Goal: Check status: Check status

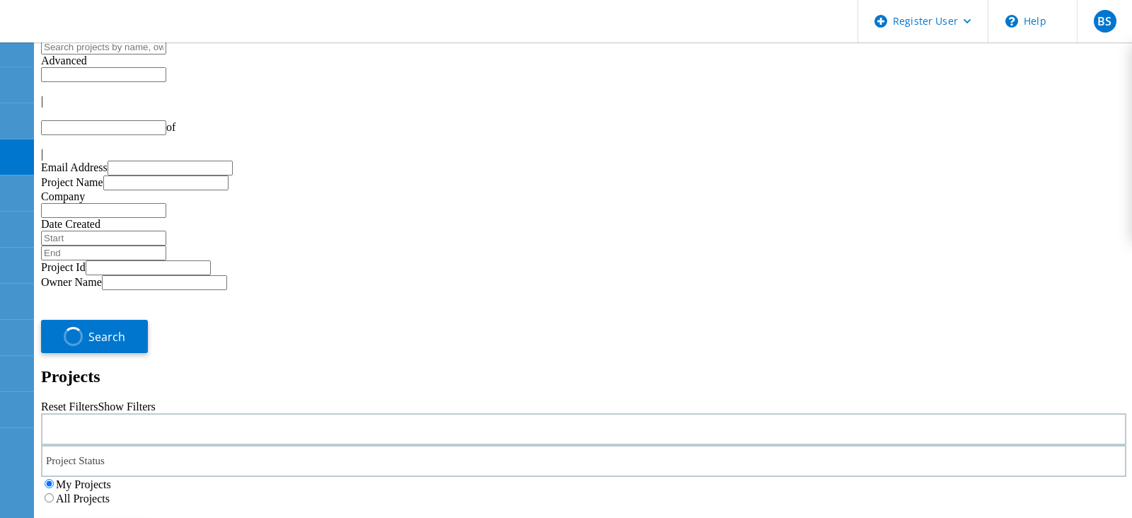
type input "1"
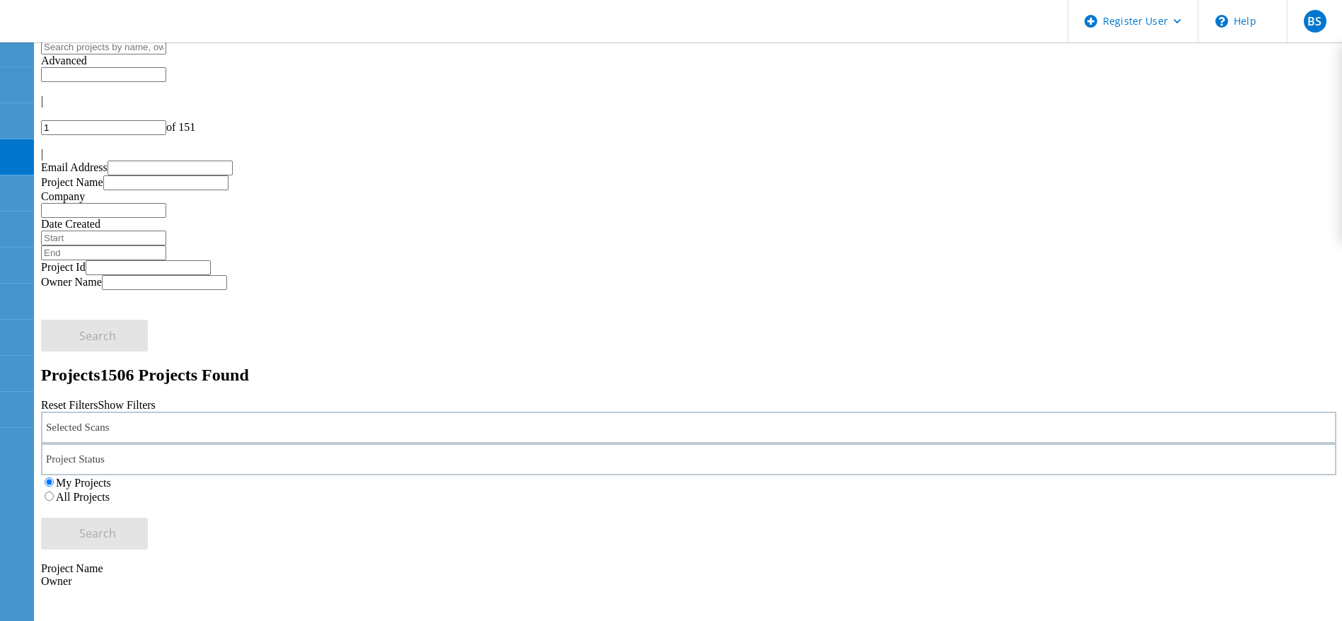
click at [351, 412] on div "Selected Scans" at bounding box center [688, 428] width 1295 height 32
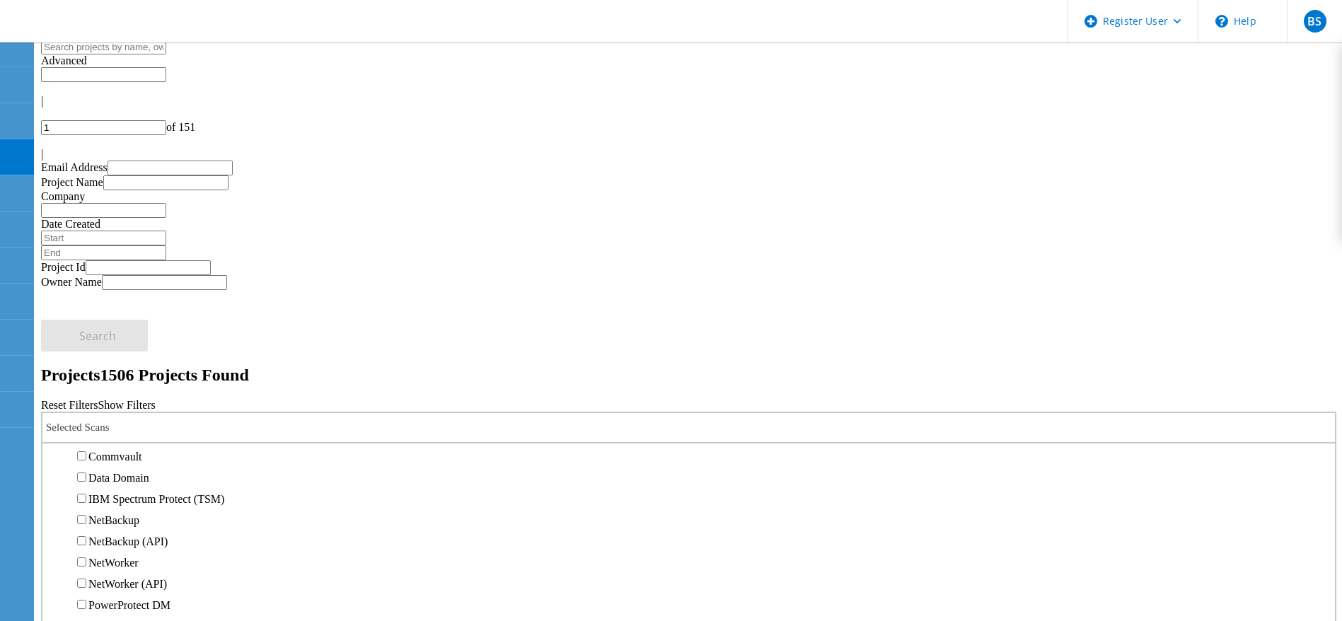
scroll to position [636, 0]
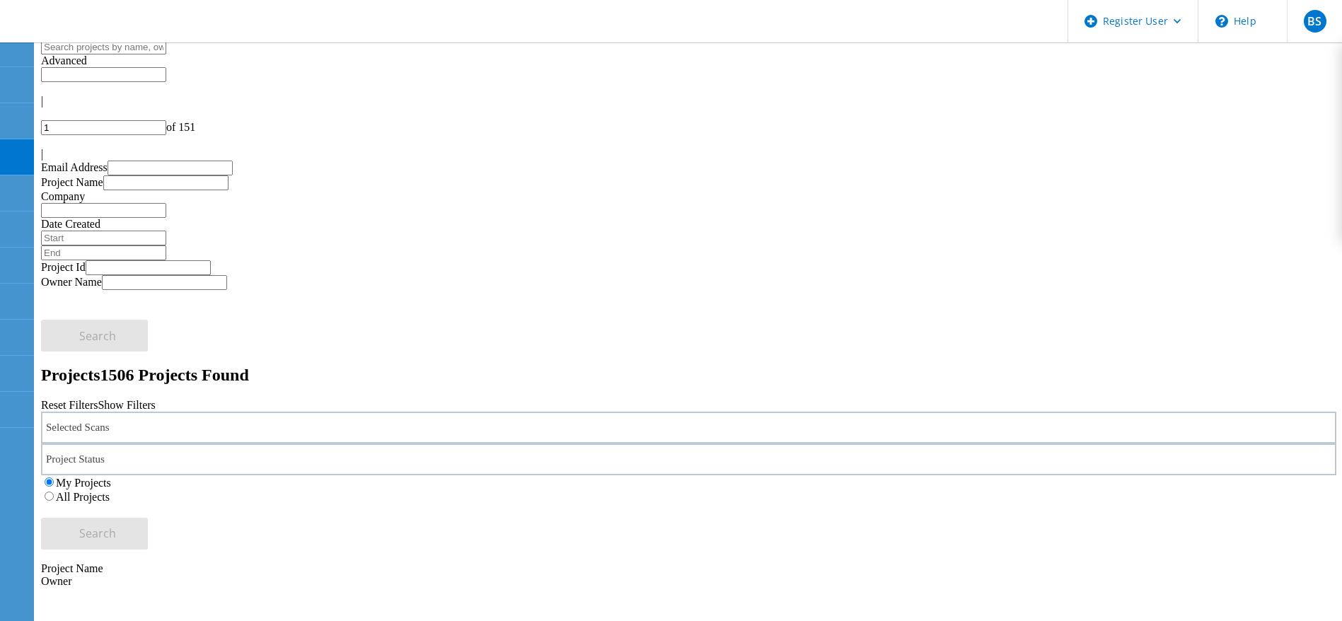
click at [374, 412] on div "Selected Scans" at bounding box center [688, 428] width 1295 height 32
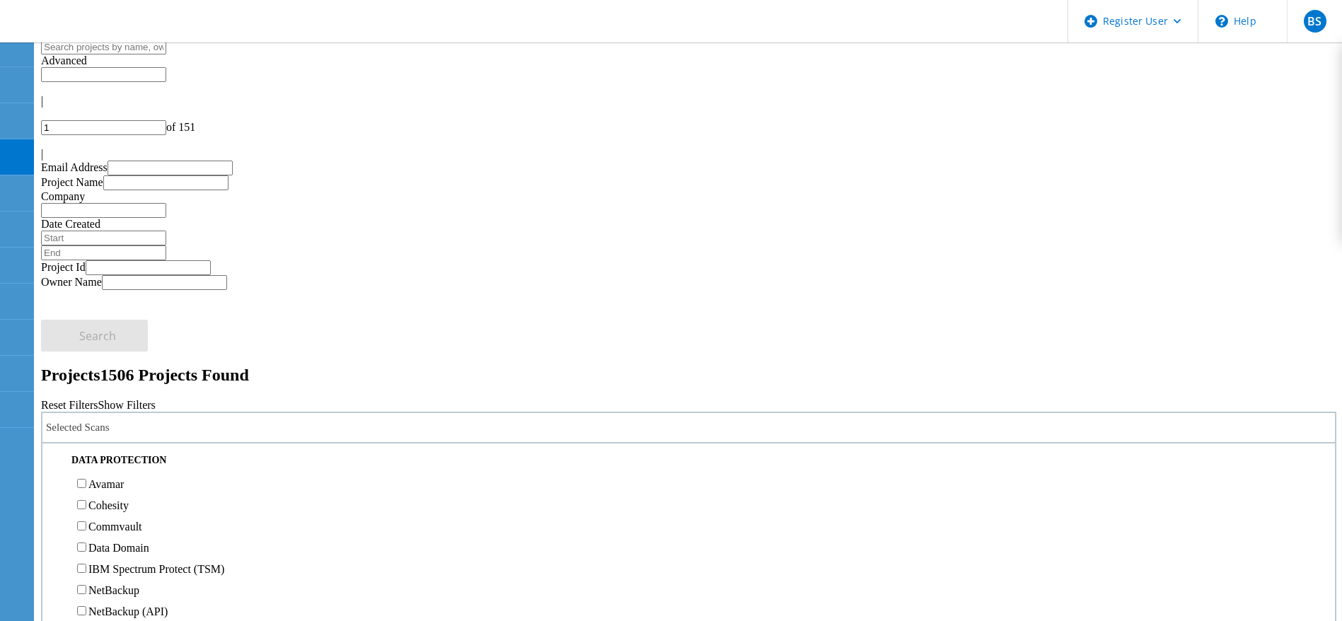
scroll to position [530, 0]
click at [124, 354] on label "NetApp" at bounding box center [106, 360] width 36 height 12
click at [86, 354] on input "NetApp" at bounding box center [81, 358] width 9 height 9
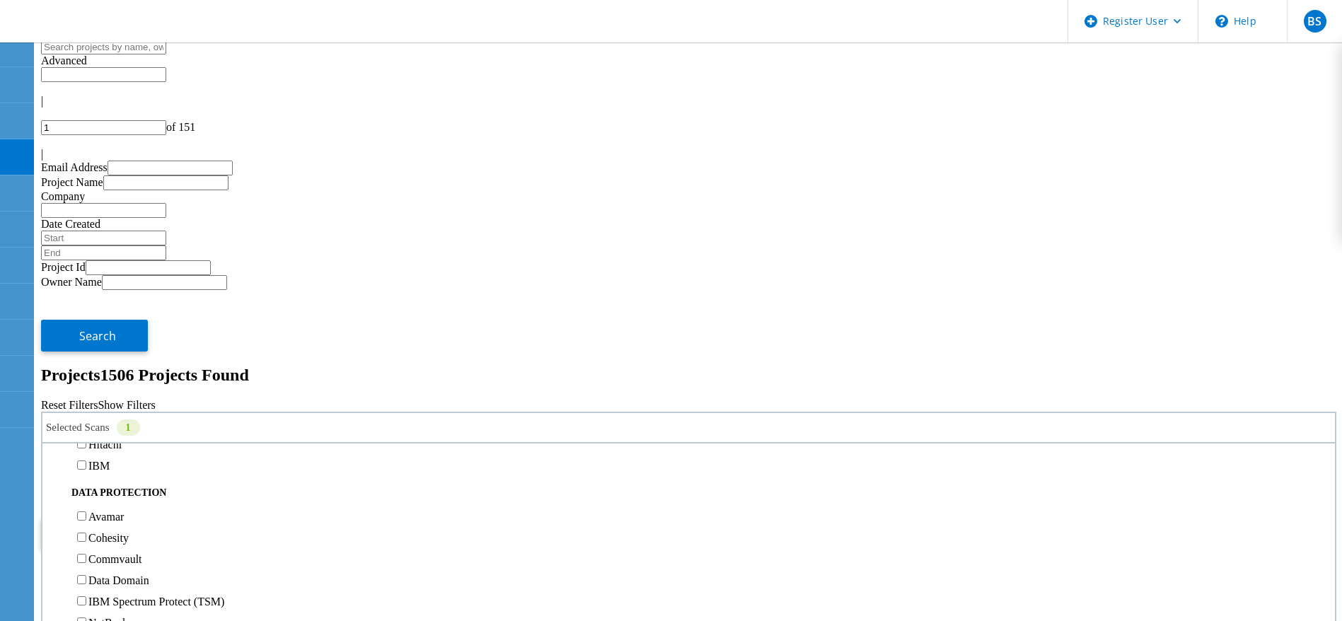
click at [624, 366] on h2 "Projects 1506 Projects Found" at bounding box center [688, 375] width 1295 height 19
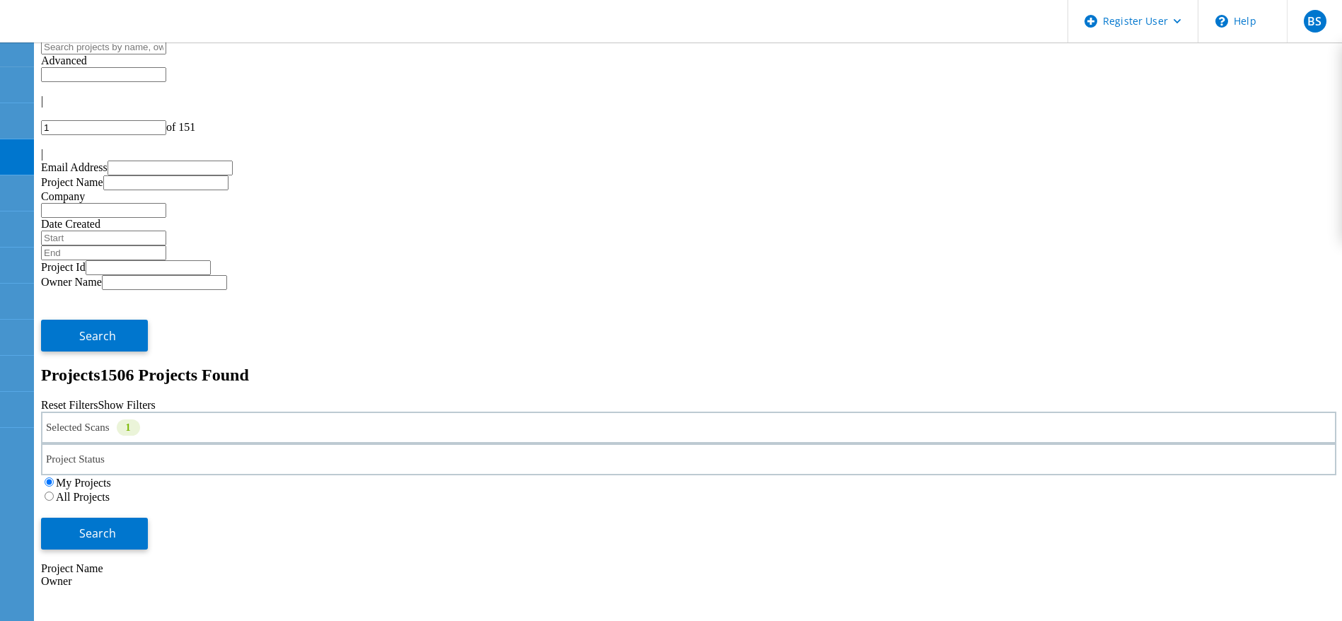
click at [110, 491] on label "All Projects" at bounding box center [83, 497] width 54 height 12
click at [54, 492] on input "All Projects" at bounding box center [49, 496] width 9 height 9
click at [148, 517] on button "Search" at bounding box center [94, 534] width 107 height 32
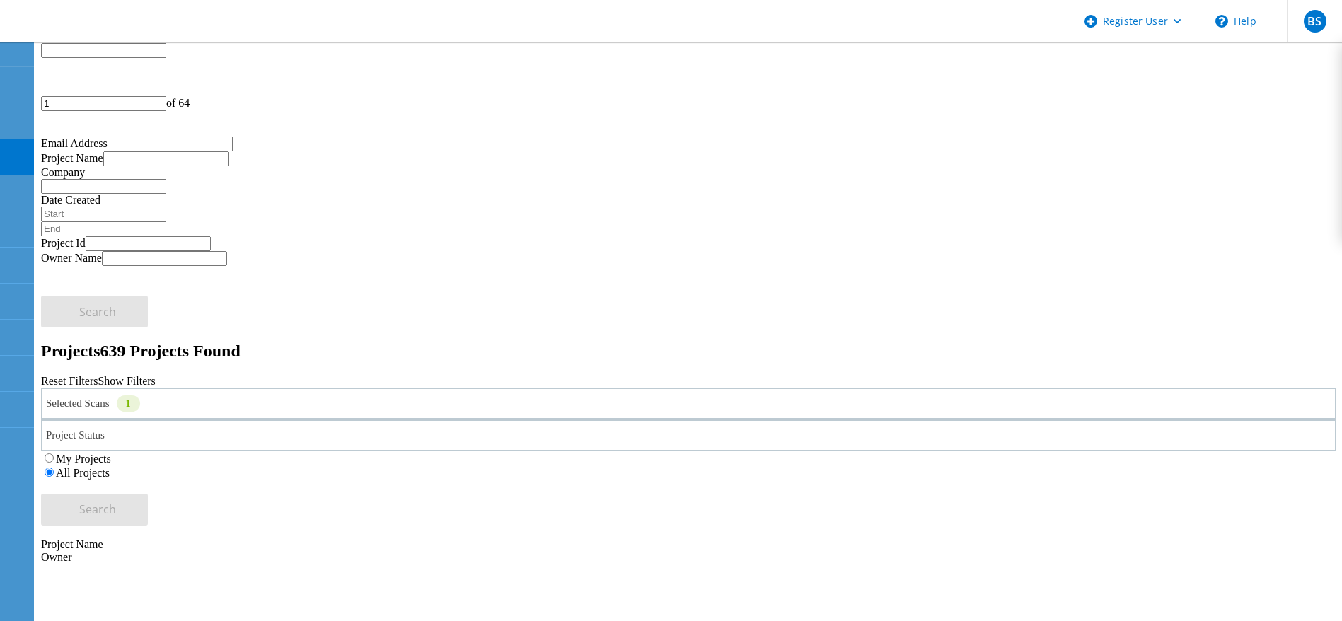
scroll to position [0, 0]
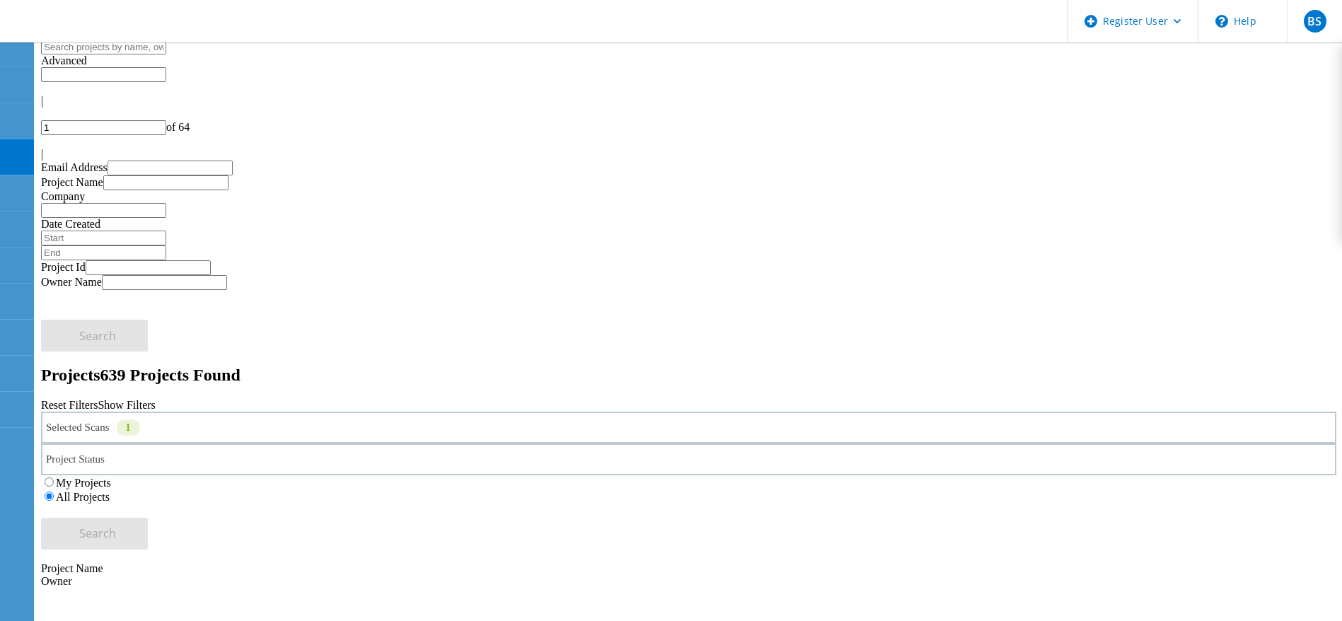
click at [166, 120] on input "1" at bounding box center [103, 127] width 125 height 15
drag, startPoint x: 197, startPoint y: 354, endPoint x: 232, endPoint y: 366, distance: 36.7
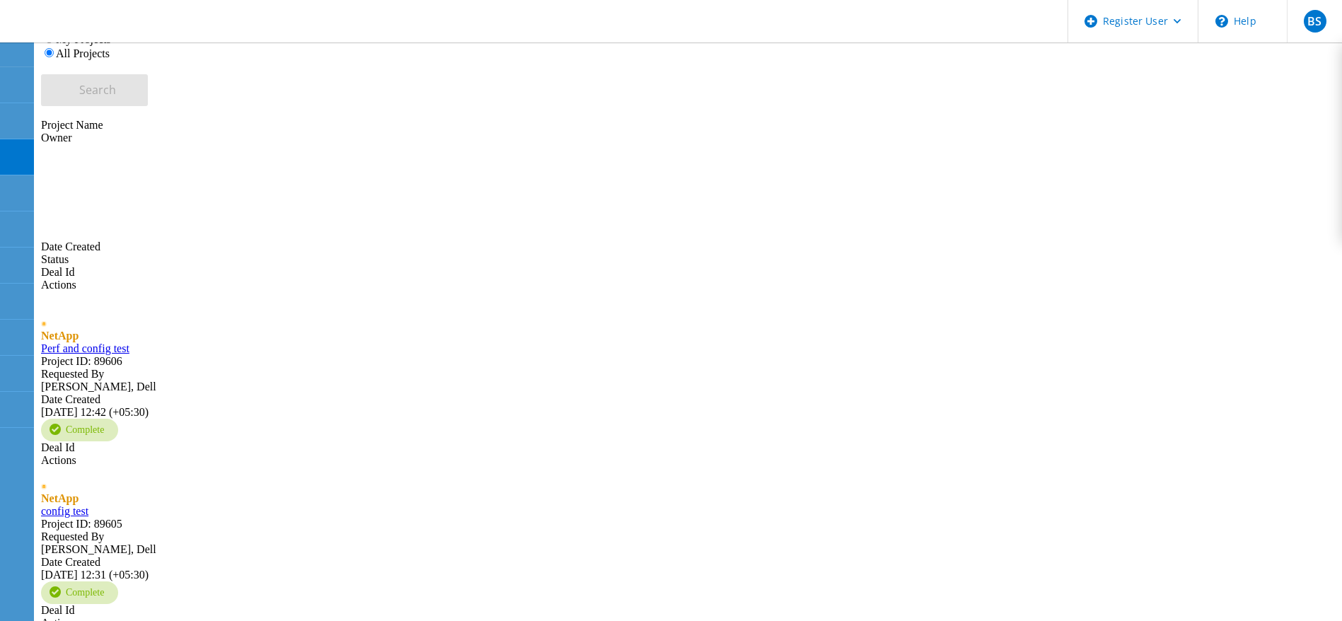
scroll to position [445, 0]
type input "5"
type input "49"
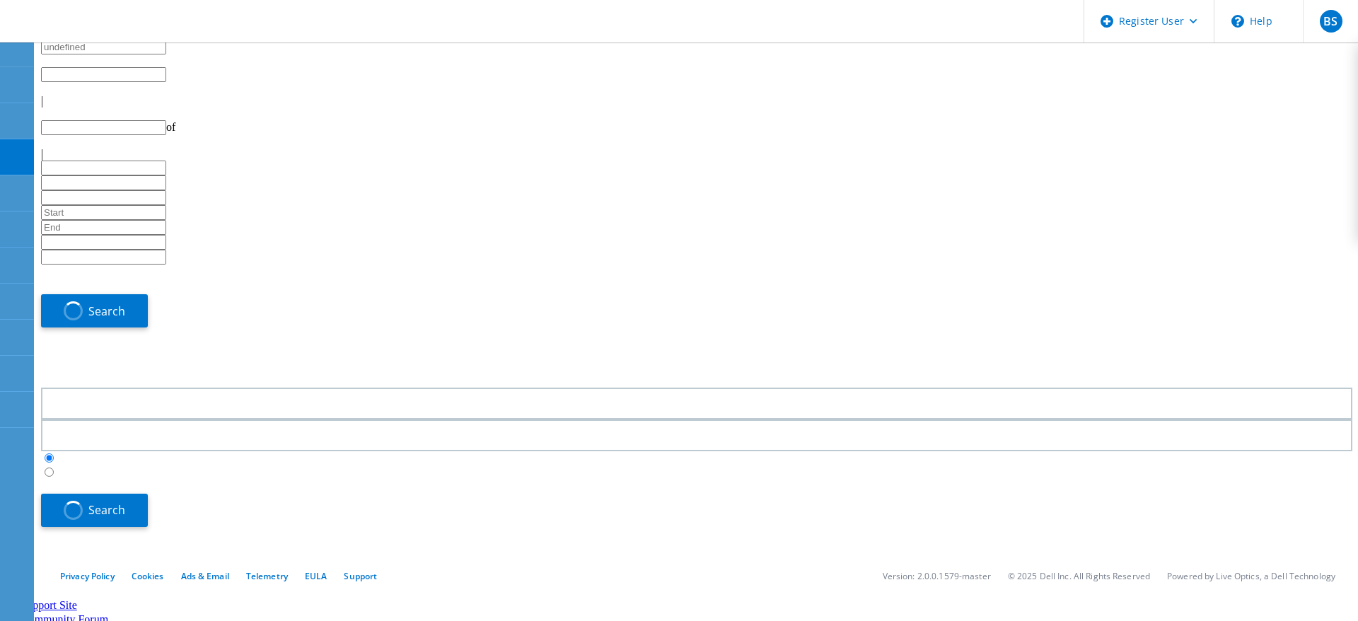
type input "1"
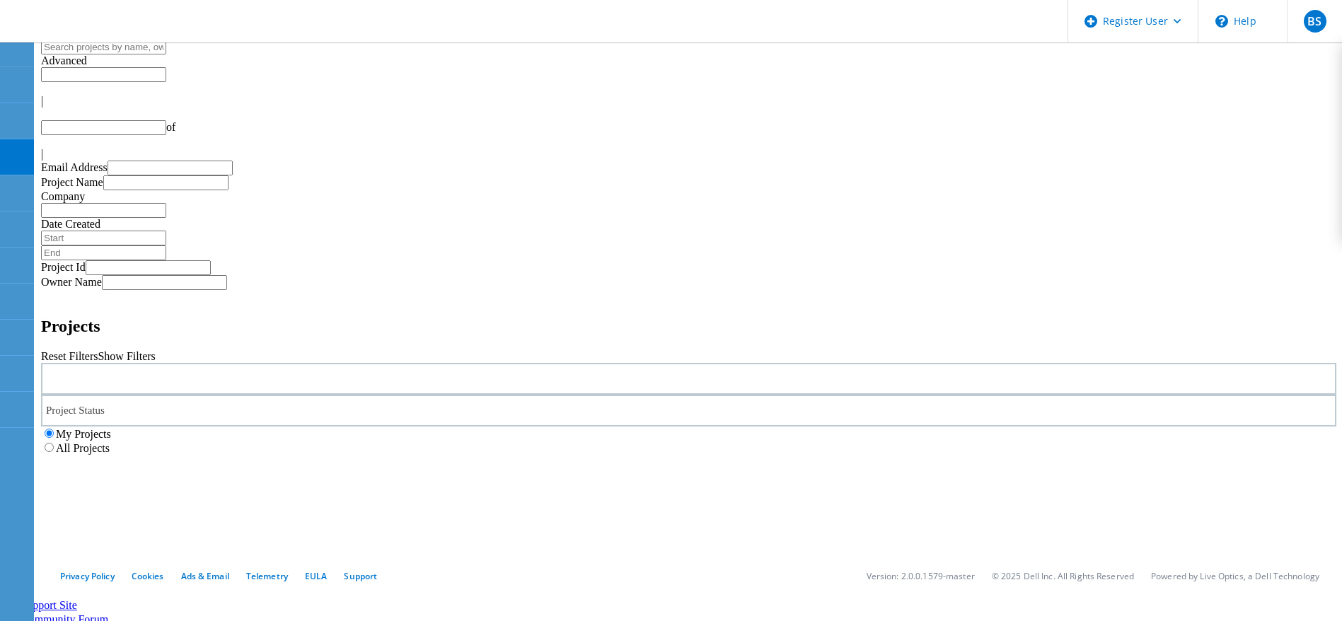
type input "1"
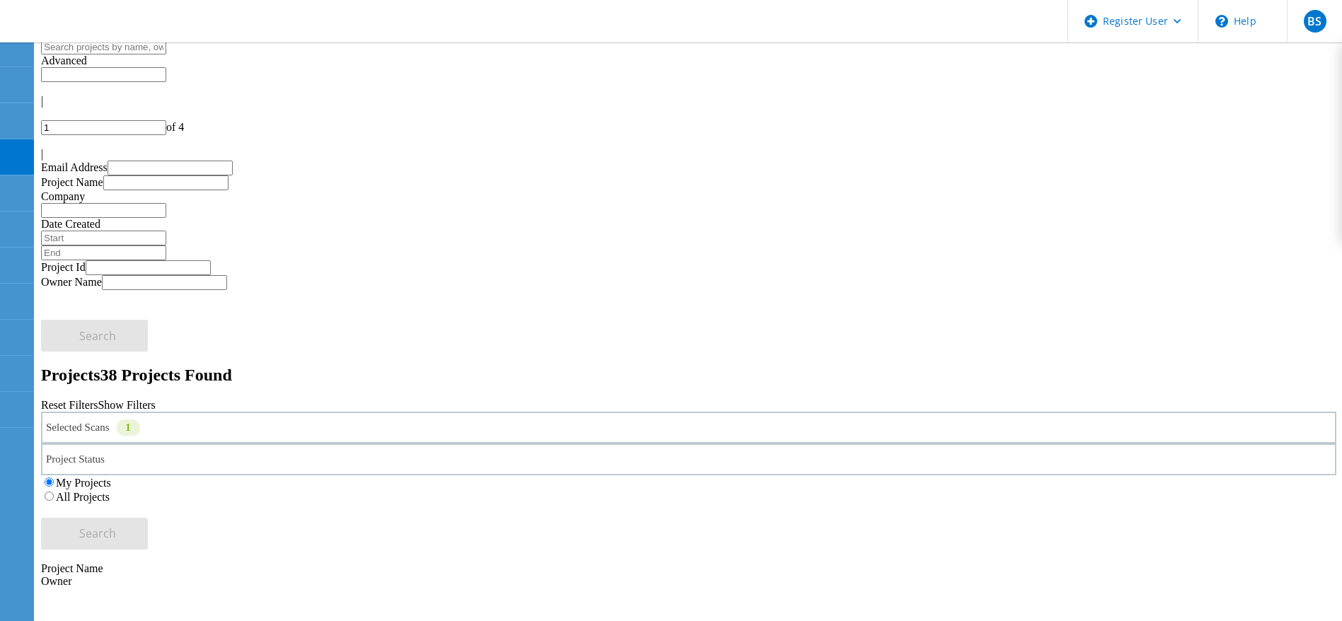
drag, startPoint x: 219, startPoint y: 291, endPoint x: 202, endPoint y: 286, distance: 17.5
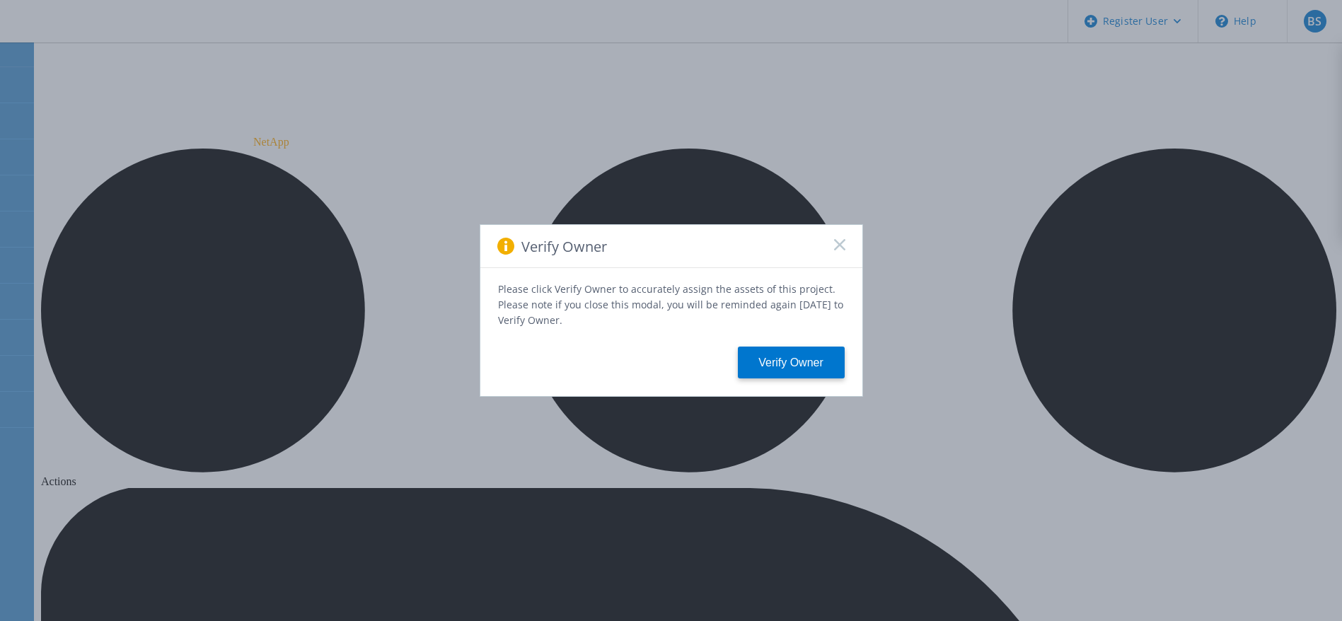
click at [842, 249] on icon at bounding box center [839, 244] width 11 height 11
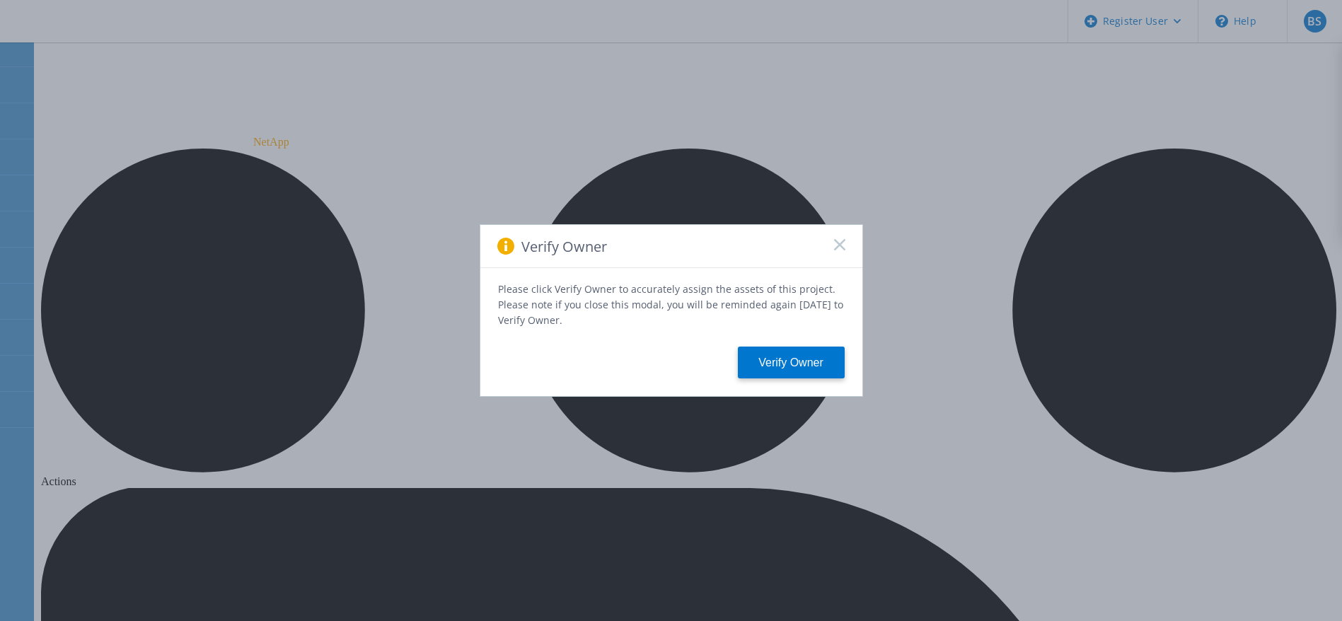
click at [127, 199] on div "Verify Owner Please click Verify Owner to accurately assign the assets of this …" at bounding box center [671, 310] width 1342 height 621
click at [837, 248] on icon at bounding box center [839, 244] width 11 height 11
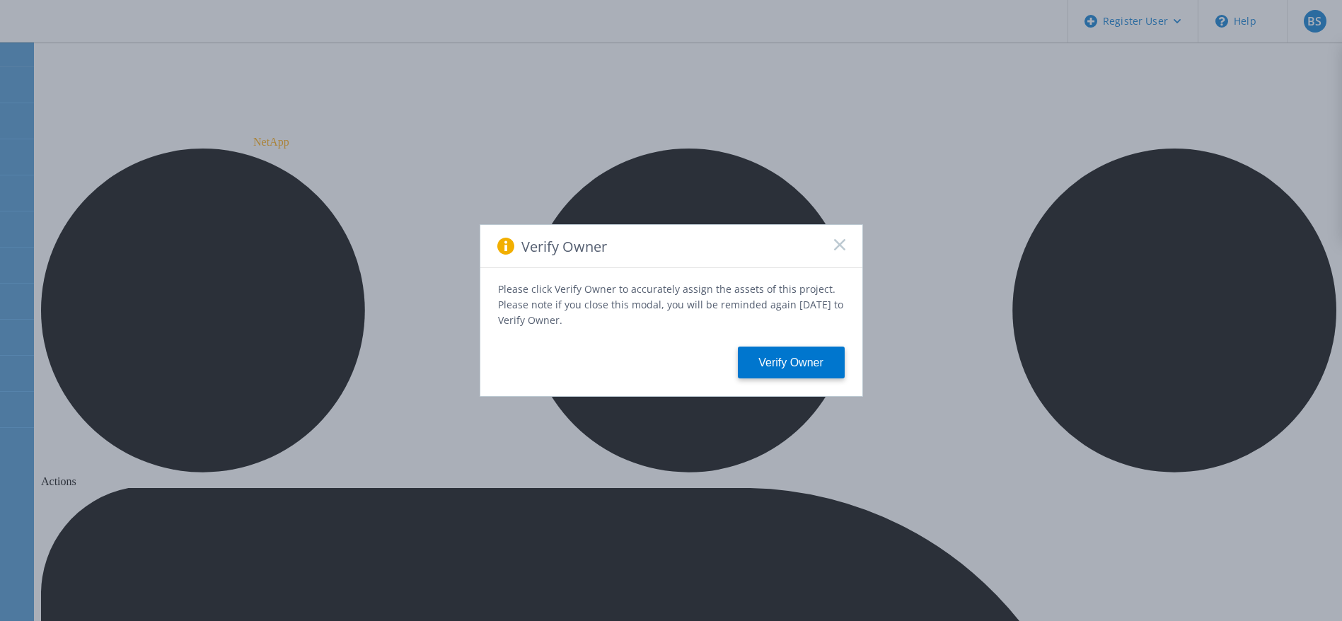
click at [842, 247] on icon at bounding box center [839, 244] width 11 height 11
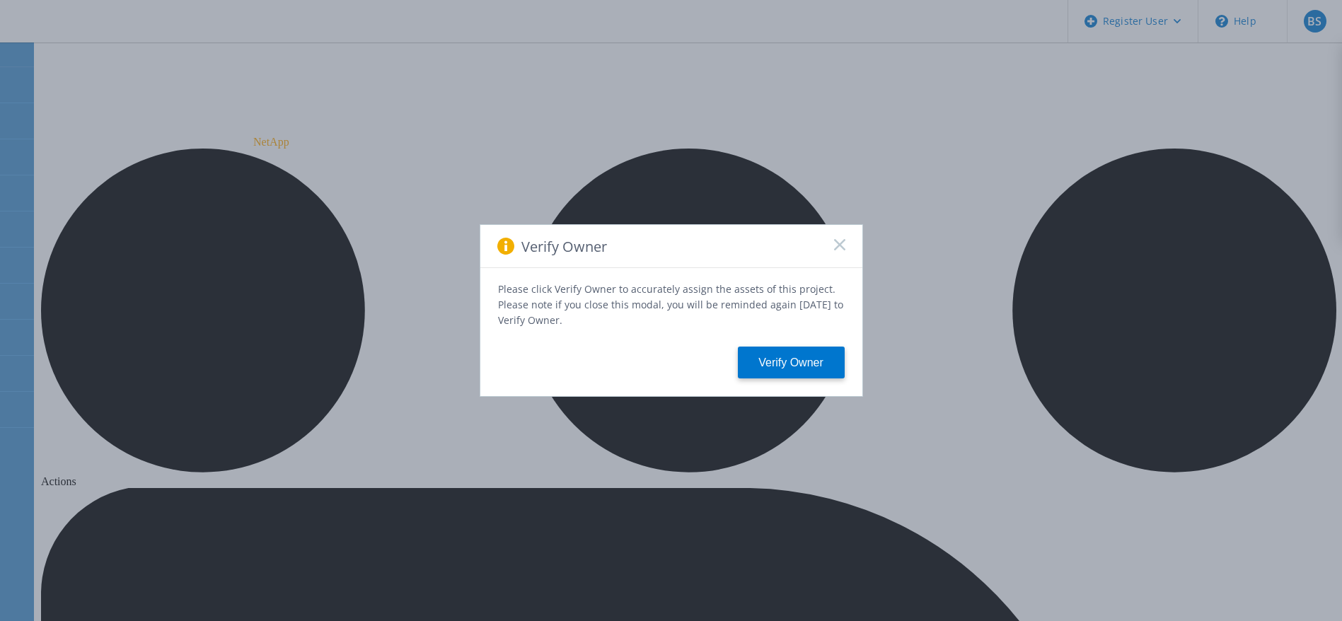
click at [842, 248] on icon at bounding box center [839, 244] width 11 height 11
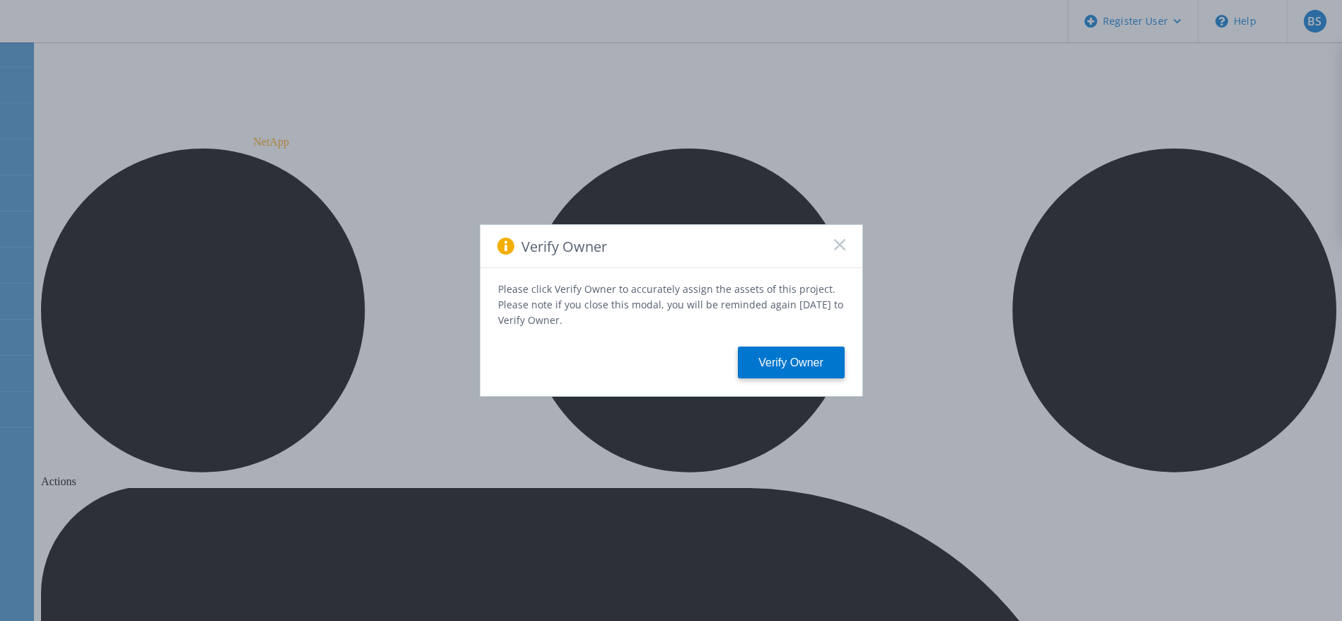
click at [837, 247] on rect at bounding box center [839, 244] width 12 height 12
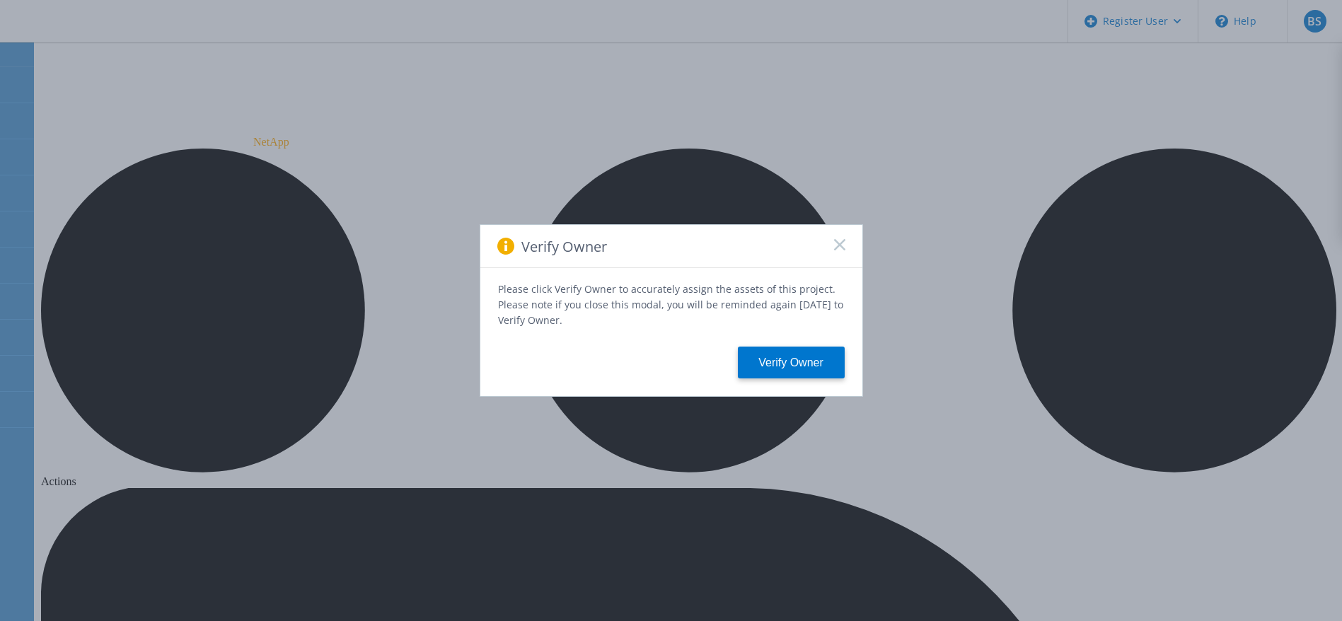
click at [840, 250] on rect at bounding box center [839, 244] width 12 height 12
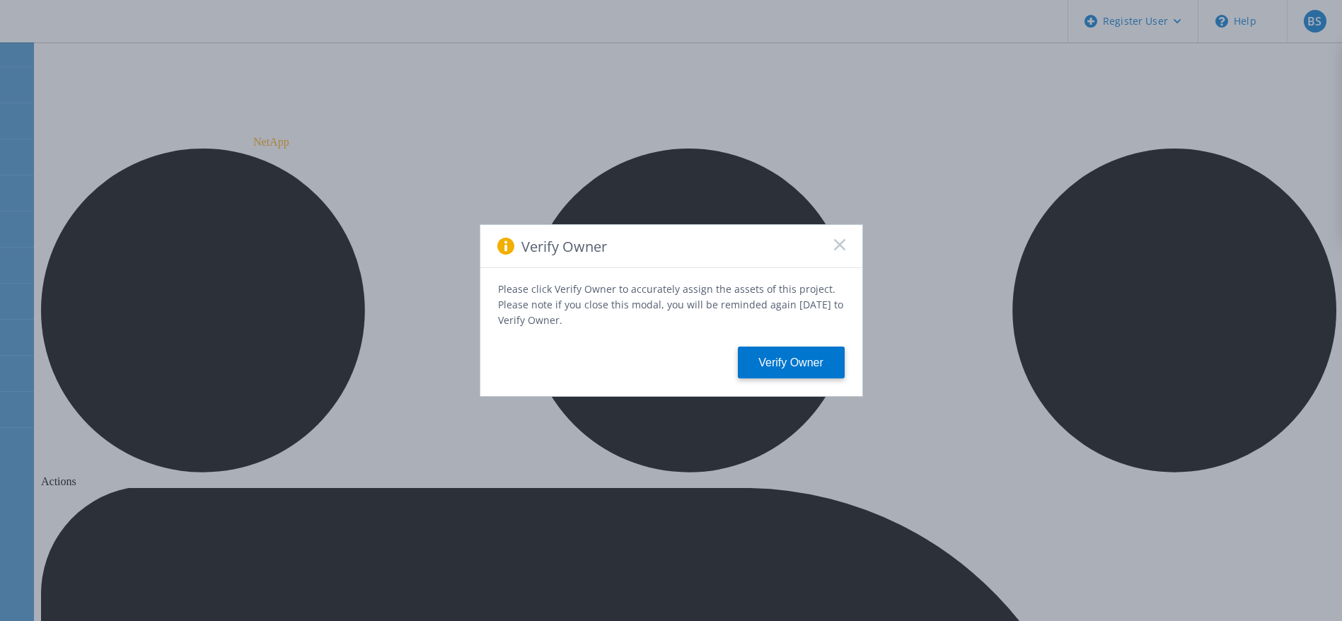
click at [840, 245] on icon at bounding box center [839, 244] width 11 height 11
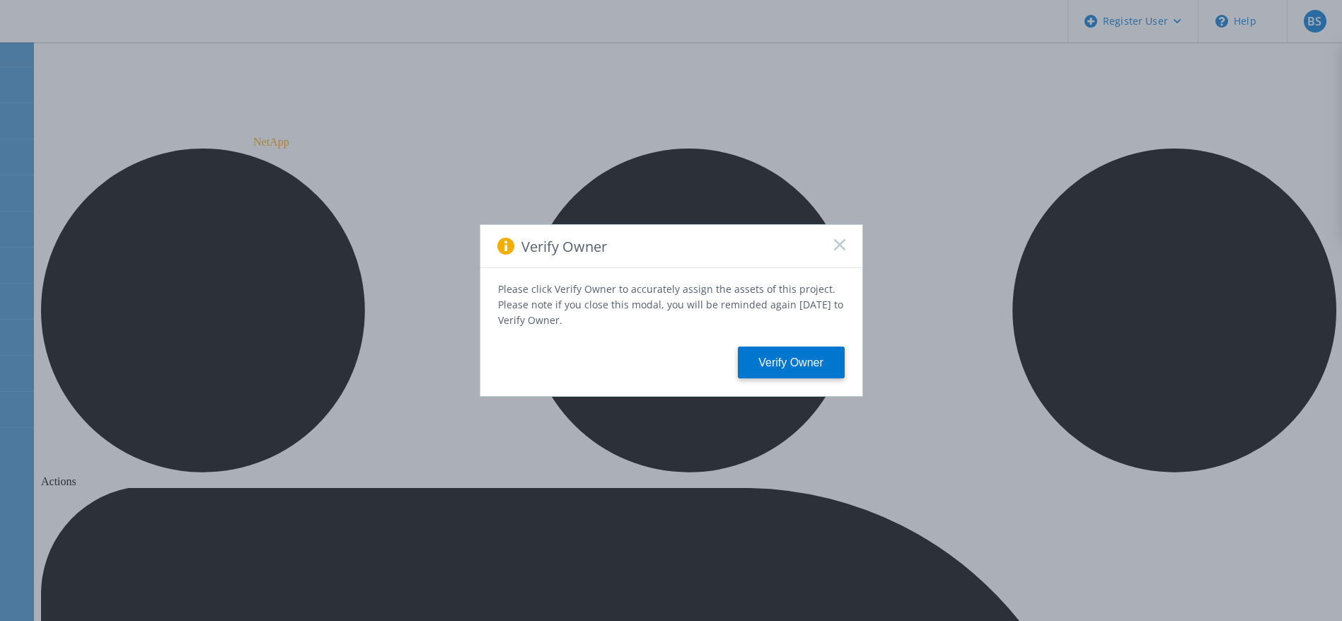
click at [837, 247] on icon at bounding box center [839, 244] width 11 height 11
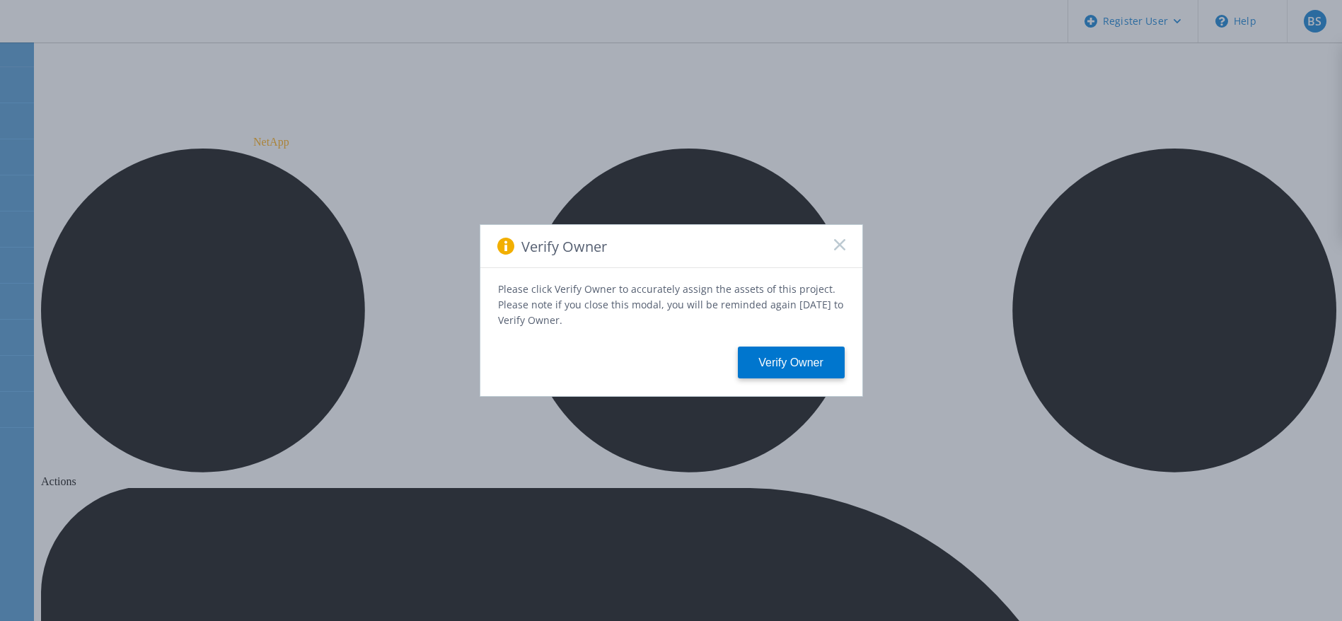
click at [838, 248] on rect at bounding box center [839, 244] width 12 height 12
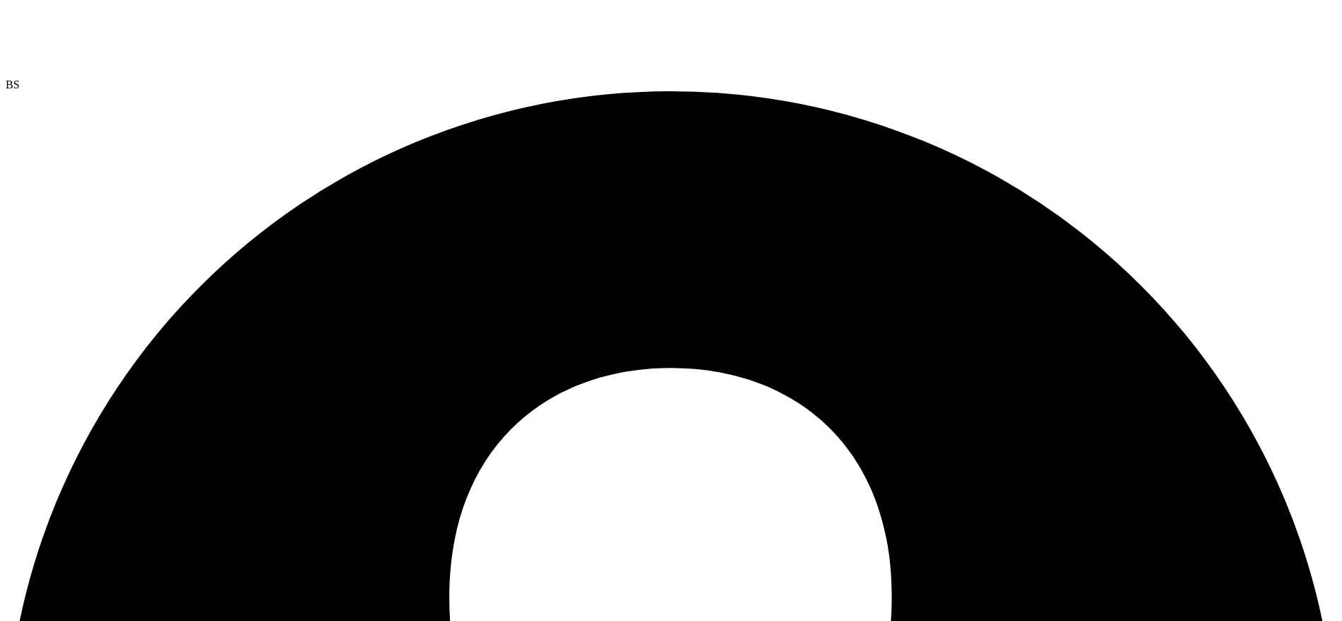
scroll to position [95, 0]
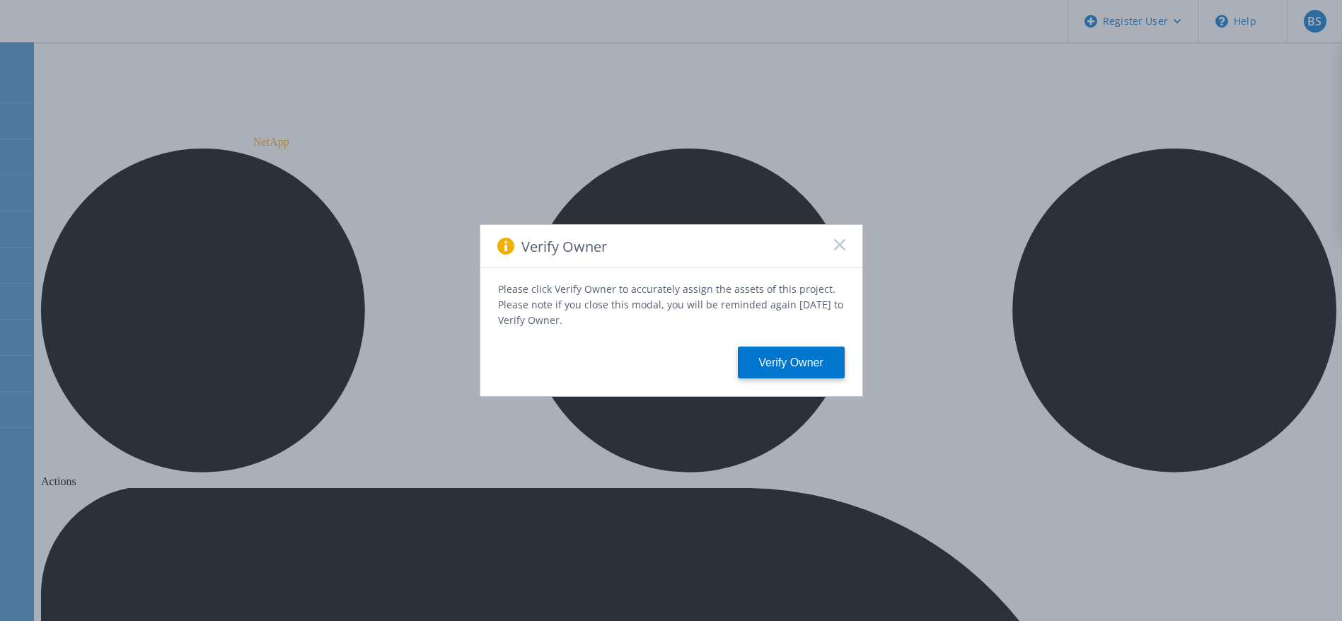
click at [838, 246] on rect at bounding box center [839, 244] width 12 height 12
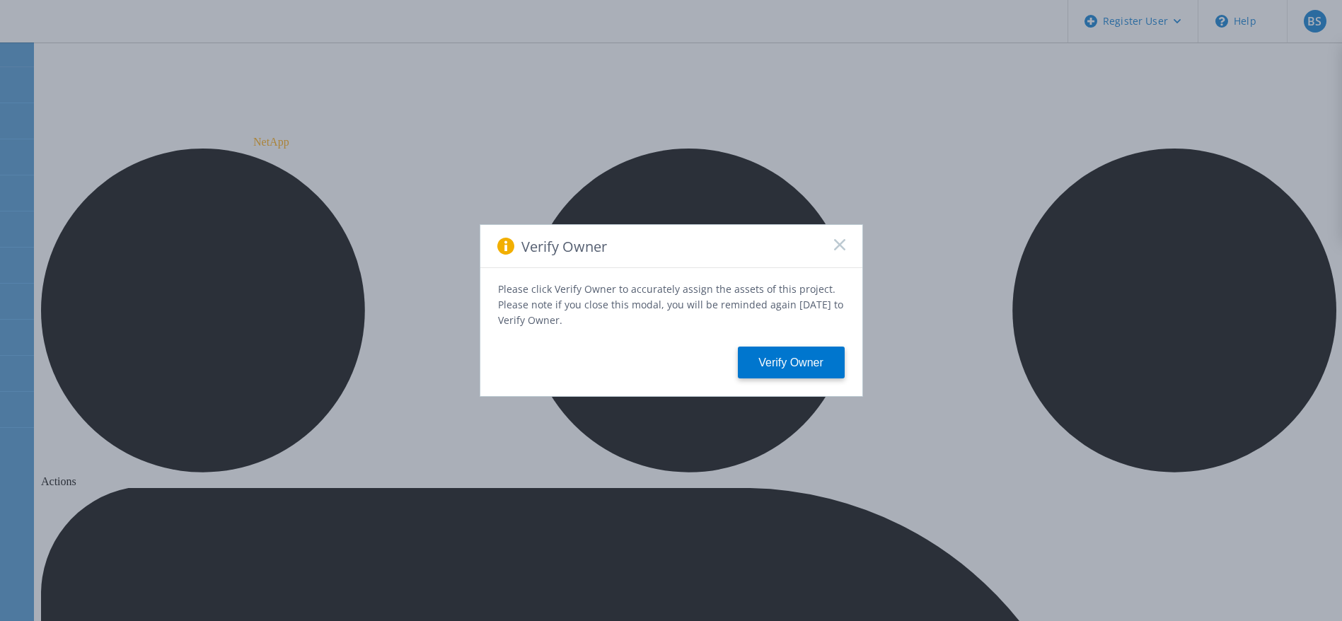
click at [837, 247] on rect at bounding box center [839, 244] width 12 height 12
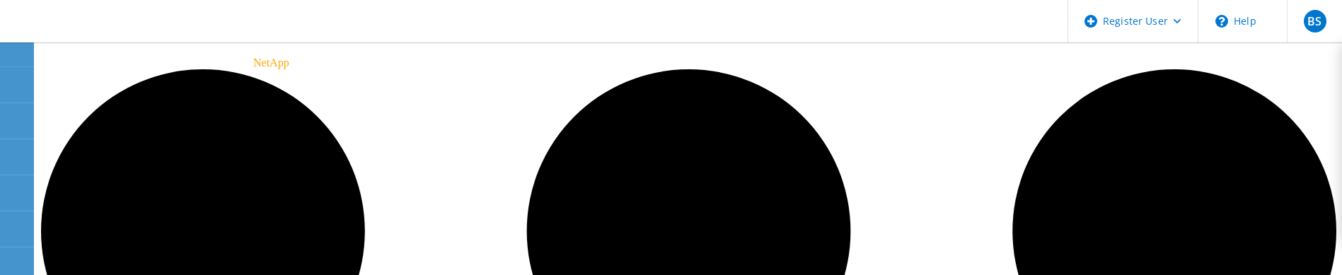
scroll to position [106, 0]
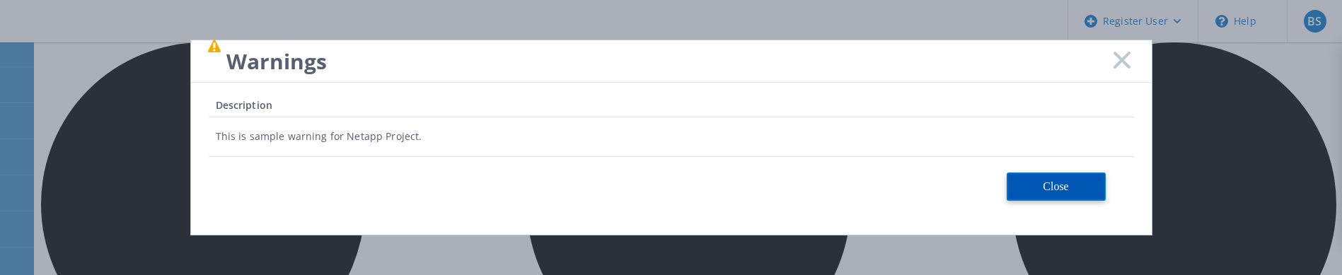
click at [1006, 199] on button "Close" at bounding box center [1055, 187] width 99 height 28
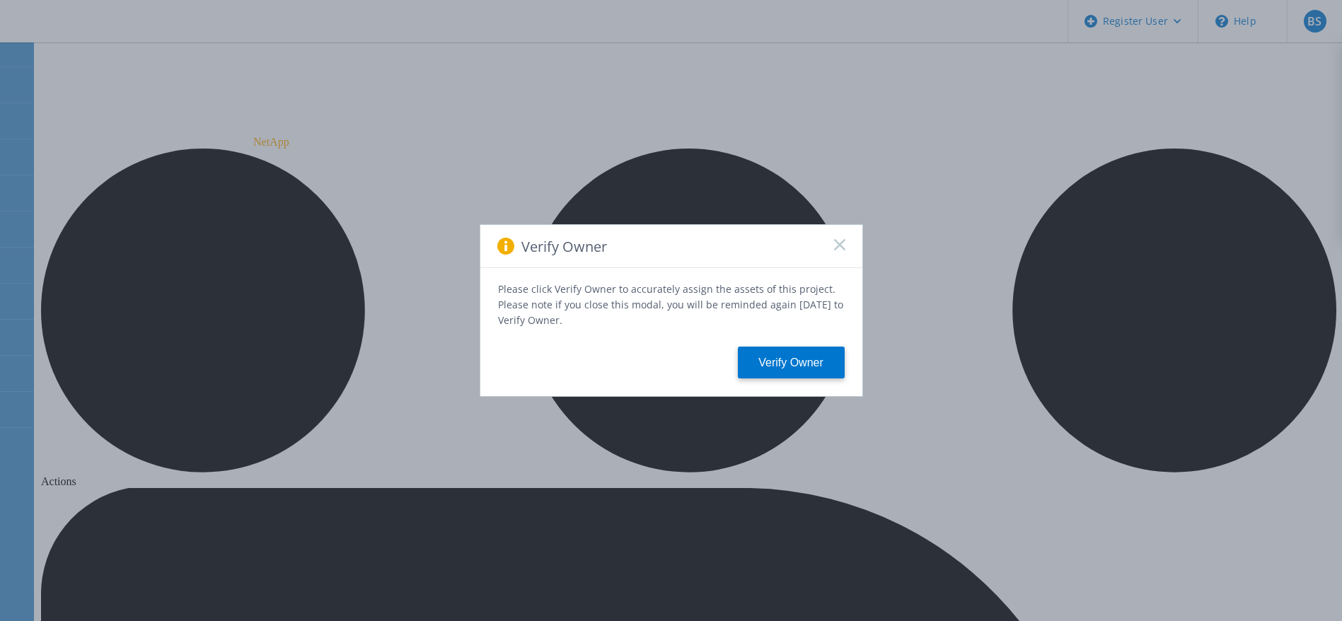
click at [837, 250] on rect at bounding box center [839, 244] width 12 height 12
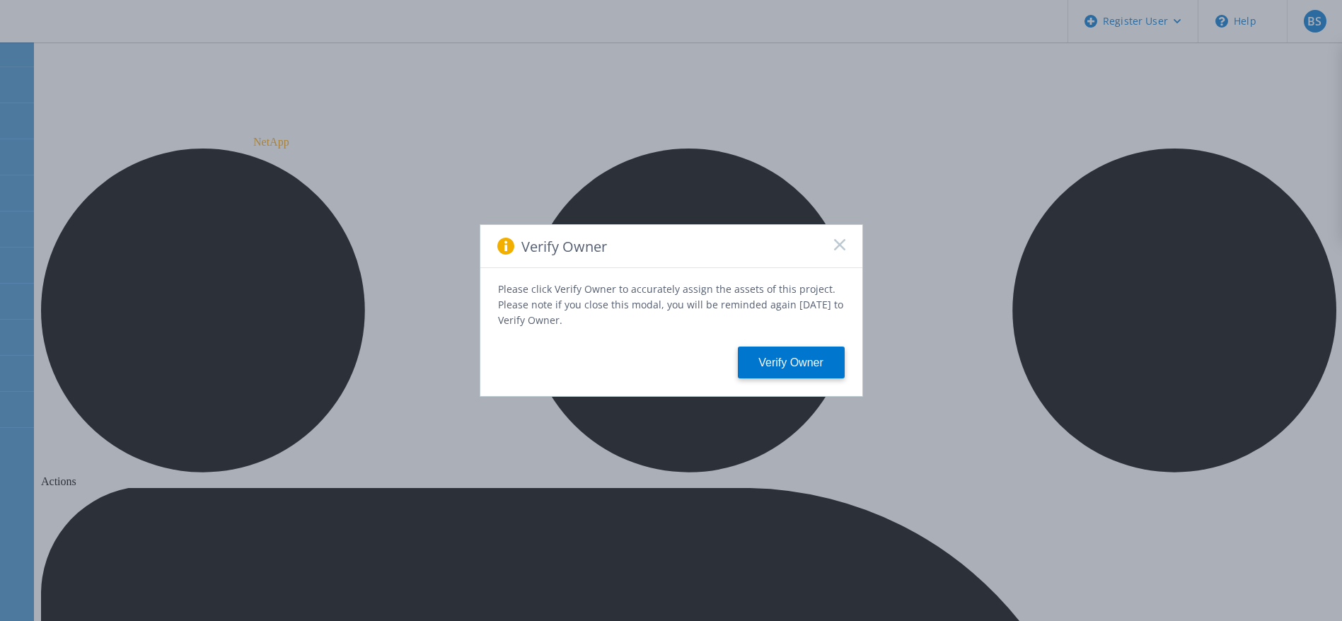
click at [838, 246] on rect at bounding box center [839, 244] width 12 height 12
